Goal: Task Accomplishment & Management: Use online tool/utility

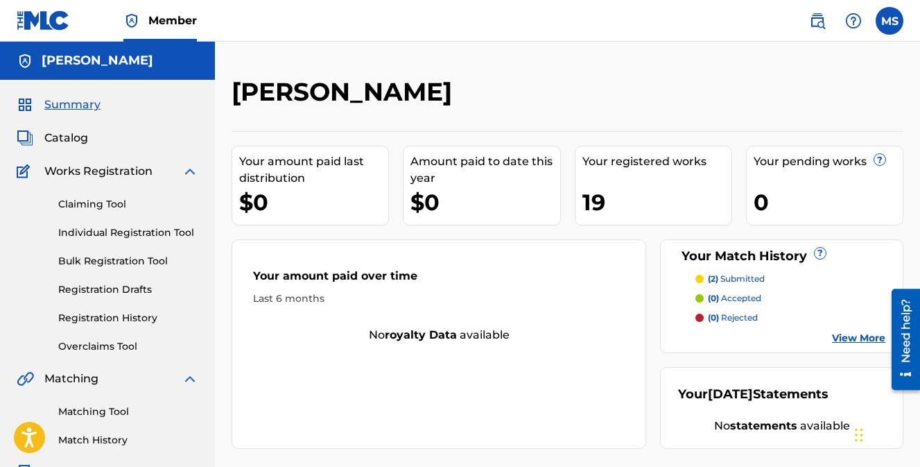
click at [69, 139] on span "Catalog" at bounding box center [66, 138] width 44 height 17
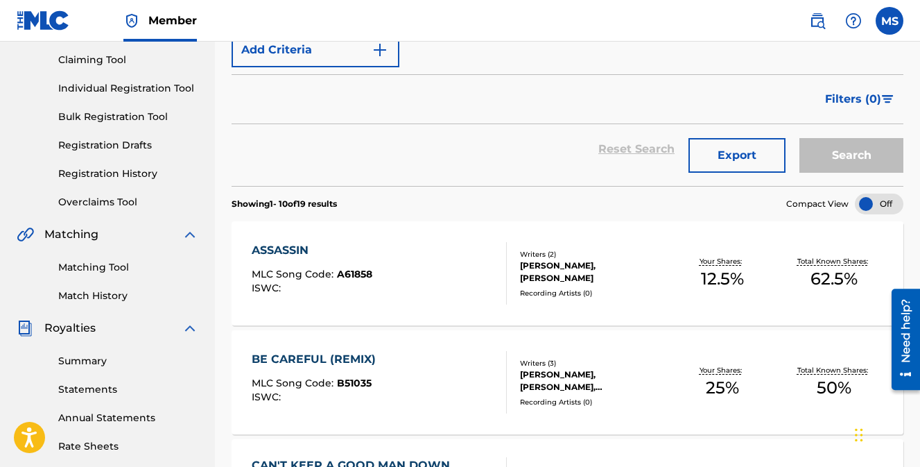
scroll to position [11, 0]
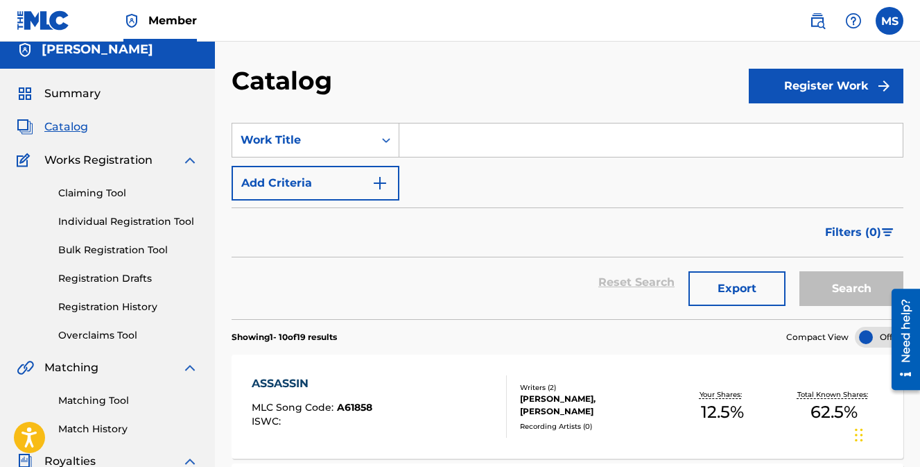
click at [143, 219] on link "Individual Registration Tool" at bounding box center [128, 221] width 140 height 15
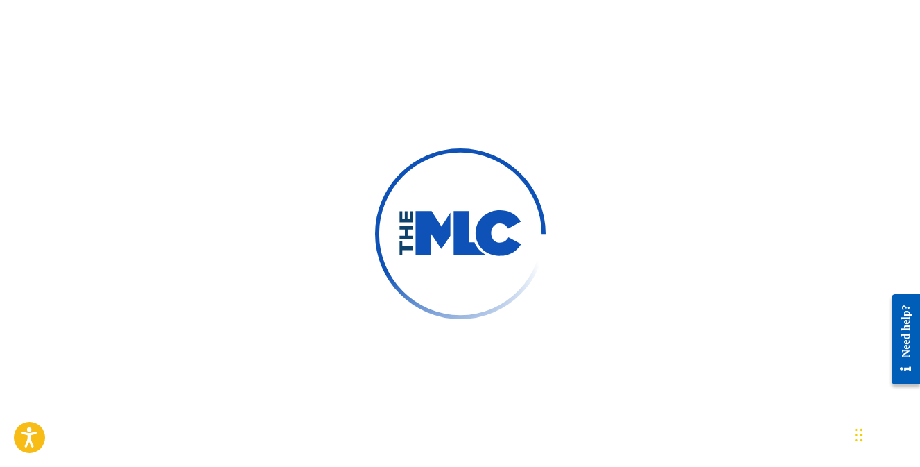
click at [629, 69] on div at bounding box center [460, 233] width 920 height 467
